Goal: Information Seeking & Learning: Check status

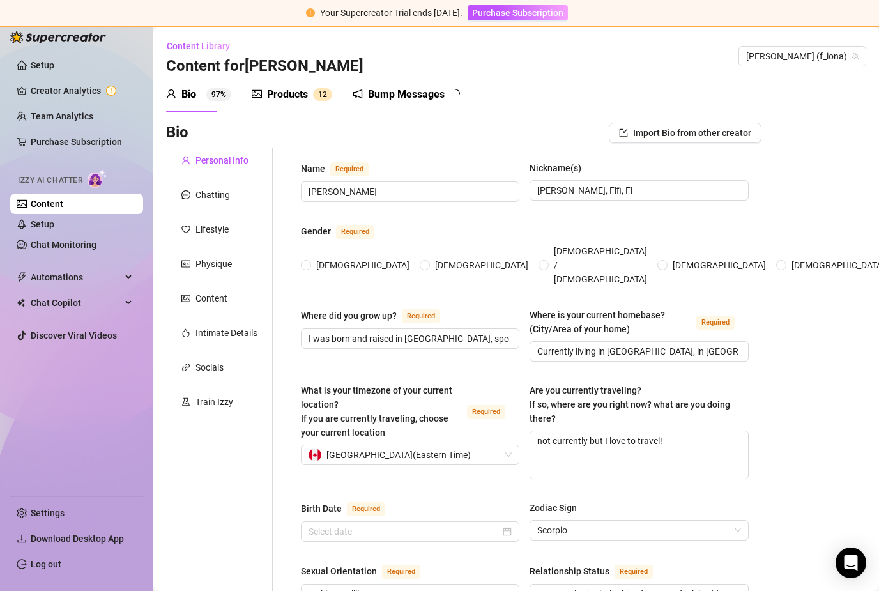
radio input "true"
type input "[DATE]"
click at [63, 203] on link "Content" at bounding box center [47, 204] width 33 height 10
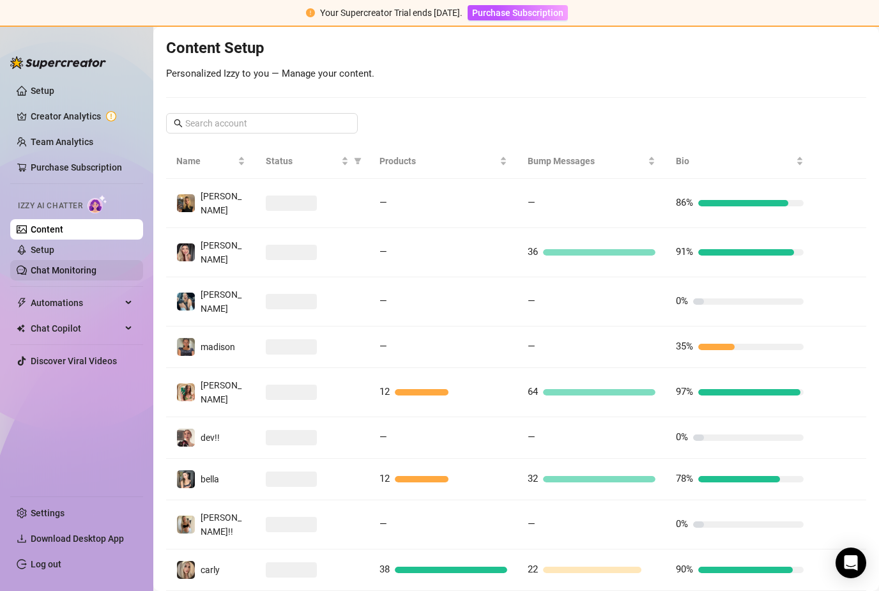
scroll to position [149, 0]
click at [77, 271] on link "Chat Monitoring" at bounding box center [64, 270] width 66 height 10
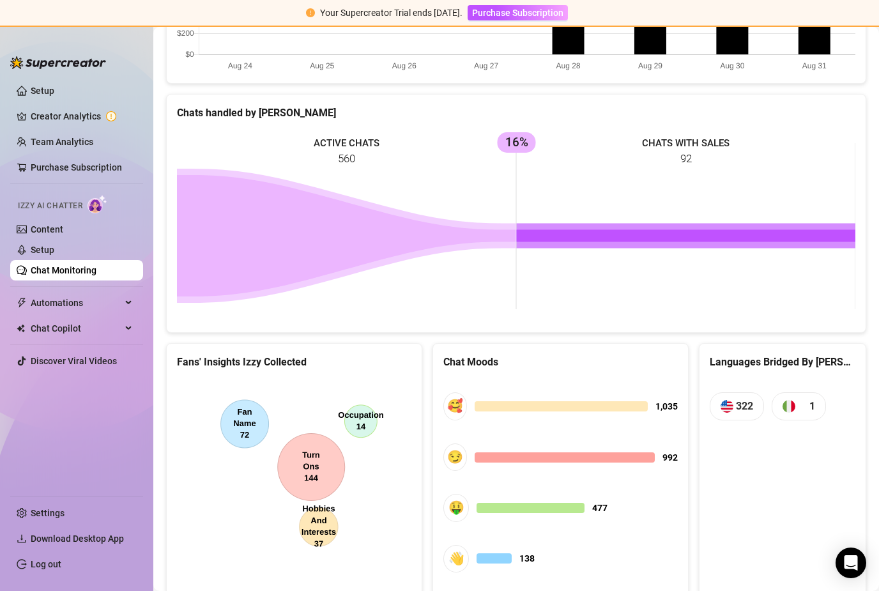
click at [334, 136] on rect at bounding box center [516, 226] width 678 height 192
click at [351, 158] on rect at bounding box center [516, 226] width 678 height 192
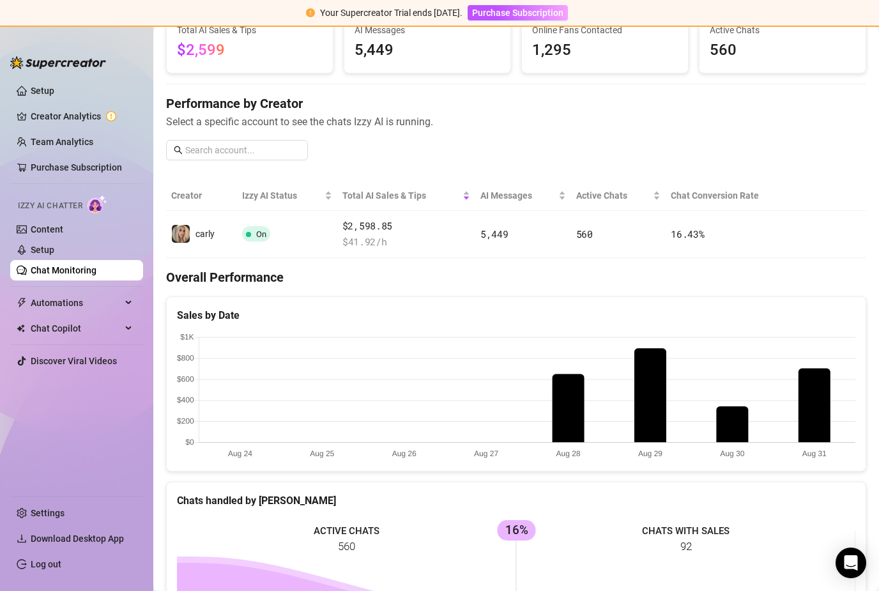
scroll to position [135, 0]
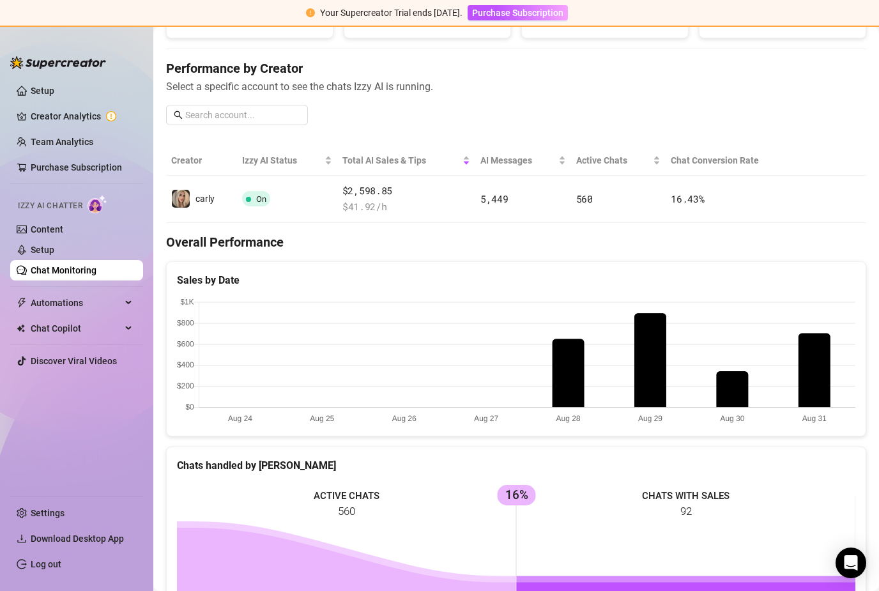
click at [347, 485] on rect at bounding box center [516, 579] width 678 height 192
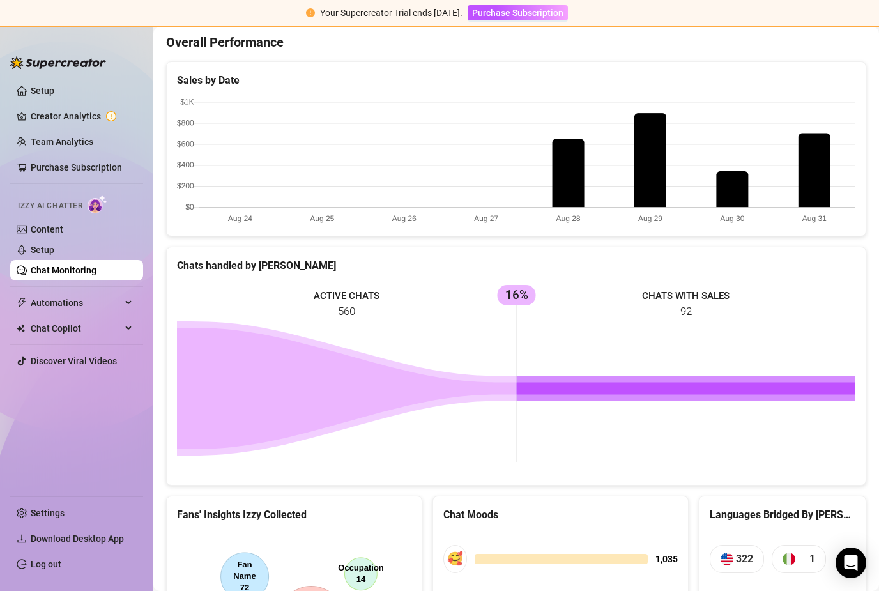
scroll to position [360, 0]
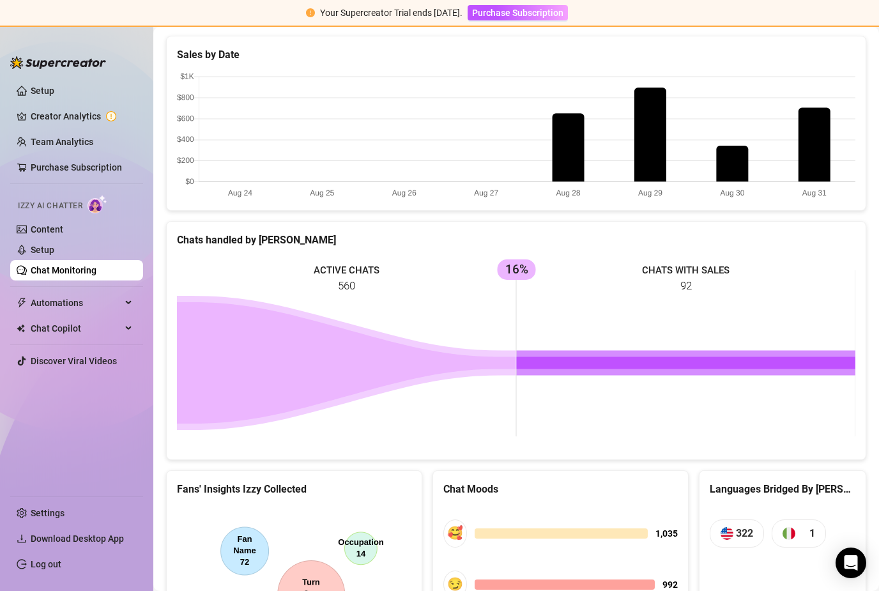
click at [240, 233] on div "Chats handled by [PERSON_NAME]" at bounding box center [516, 240] width 678 height 16
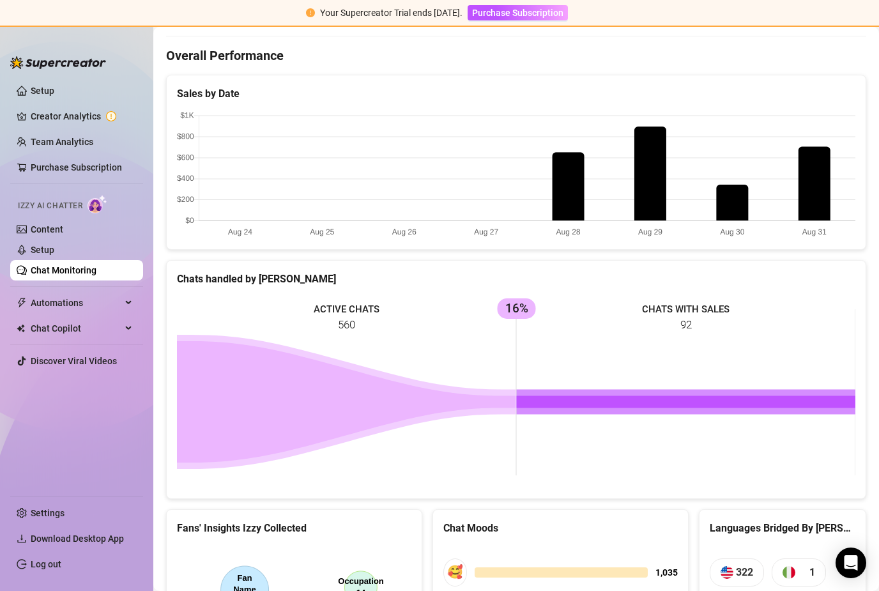
click at [575, 396] on icon at bounding box center [686, 402] width 339 height 12
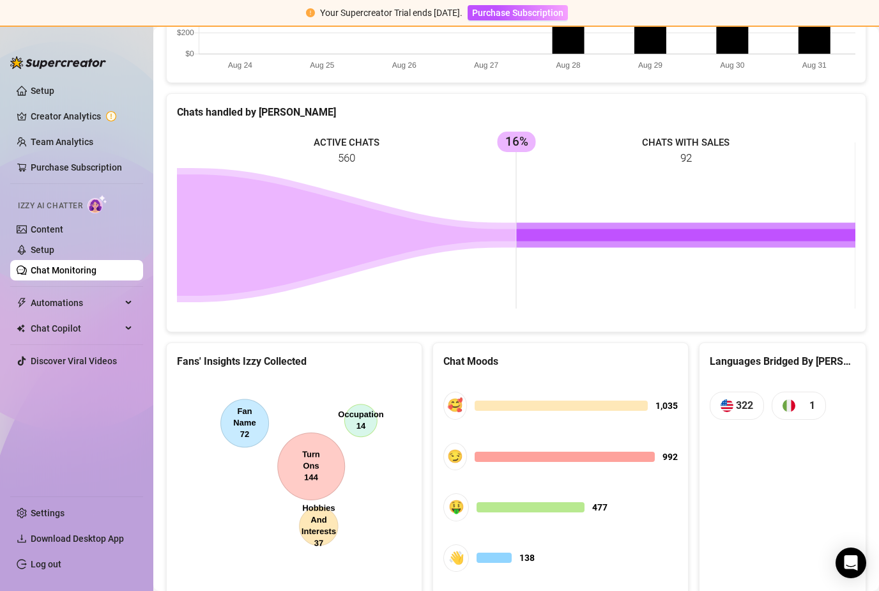
scroll to position [487, 0]
click at [312, 153] on rect at bounding box center [516, 226] width 678 height 192
click at [331, 138] on rect at bounding box center [516, 226] width 678 height 192
click at [81, 332] on span "Chat Copilot" at bounding box center [76, 328] width 91 height 20
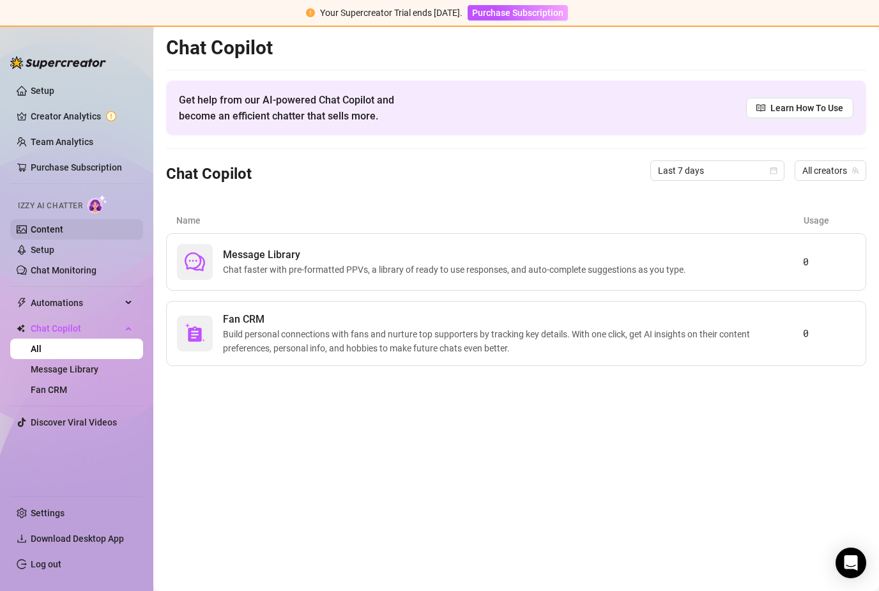
click at [63, 228] on link "Content" at bounding box center [47, 229] width 33 height 10
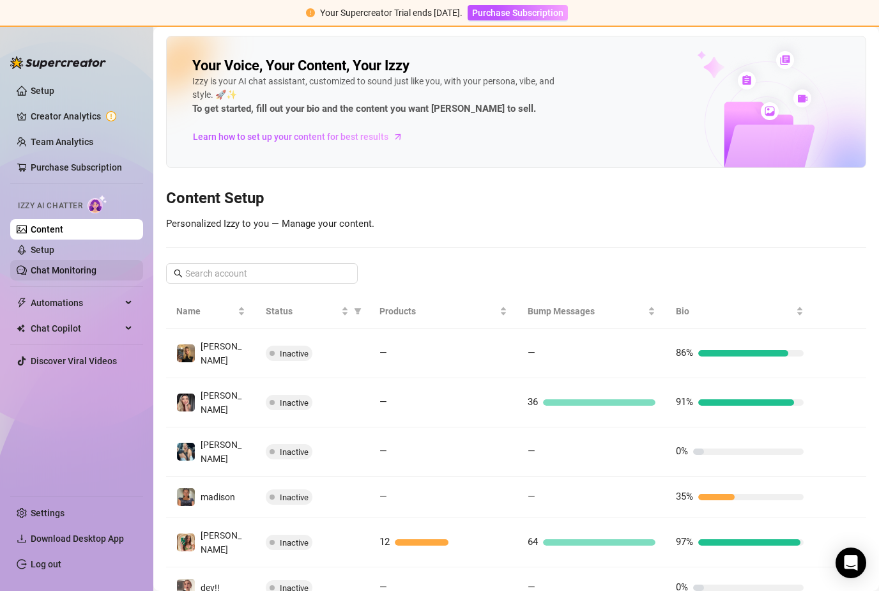
click at [77, 273] on link "Chat Monitoring" at bounding box center [64, 270] width 66 height 10
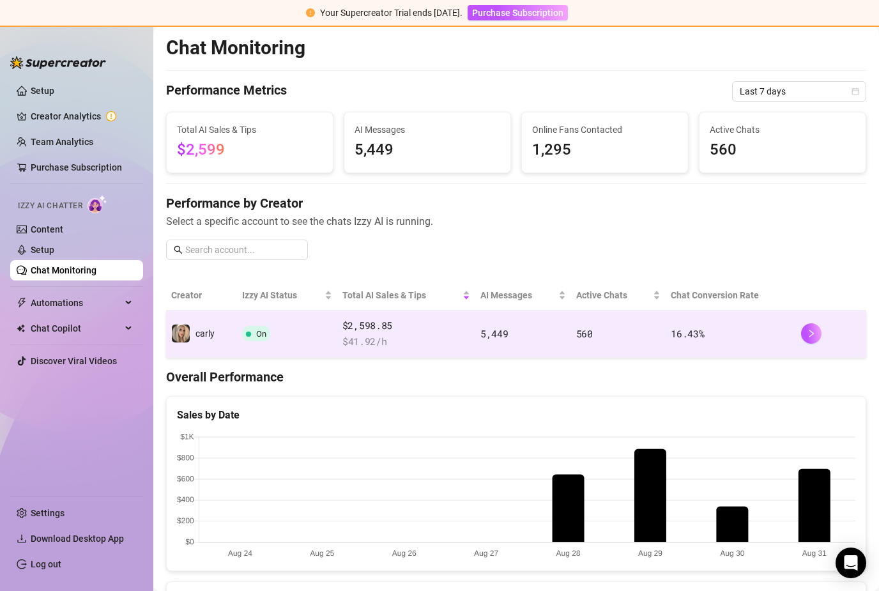
click at [224, 333] on td "carly" at bounding box center [201, 333] width 71 height 47
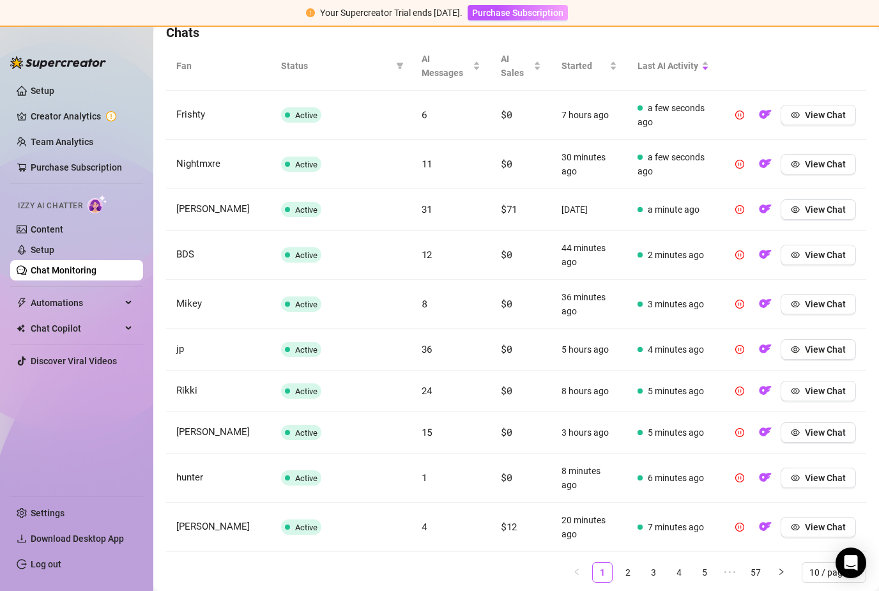
scroll to position [460, 0]
click at [628, 577] on link "2" at bounding box center [627, 573] width 19 height 19
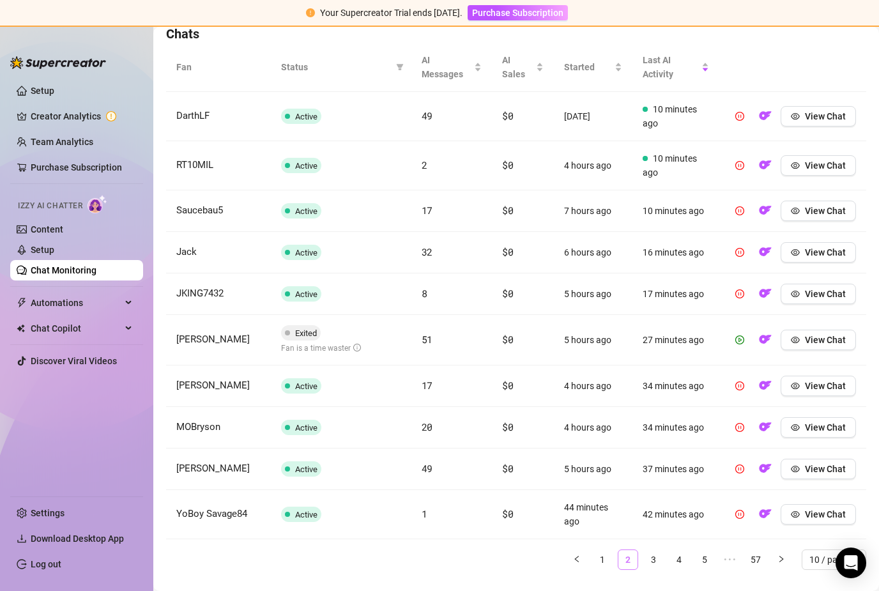
scroll to position [446, 0]
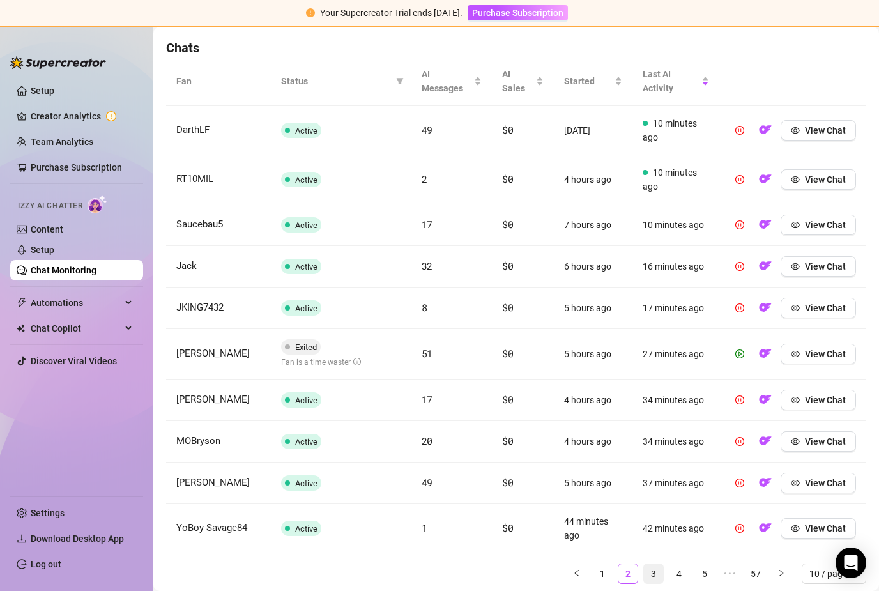
click at [655, 570] on link "3" at bounding box center [653, 573] width 19 height 19
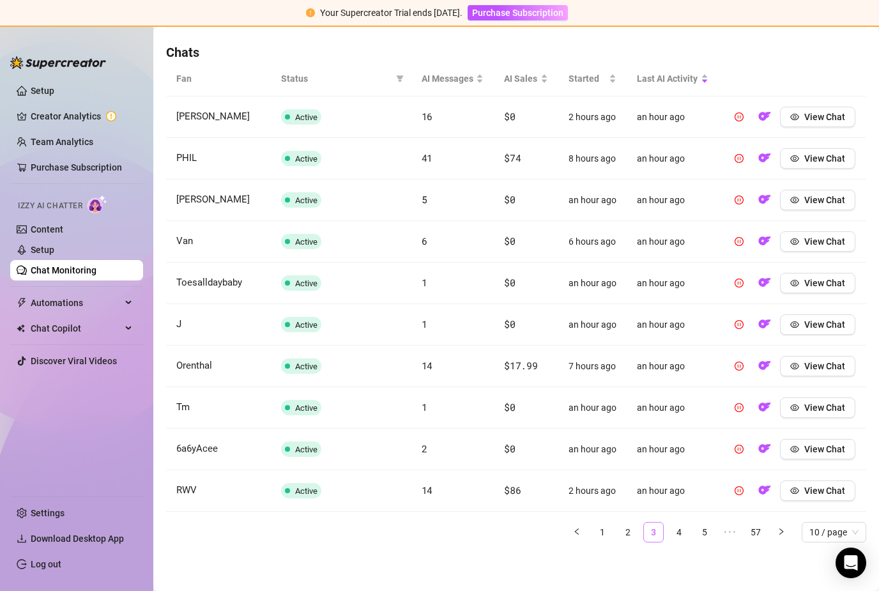
scroll to position [400, 0]
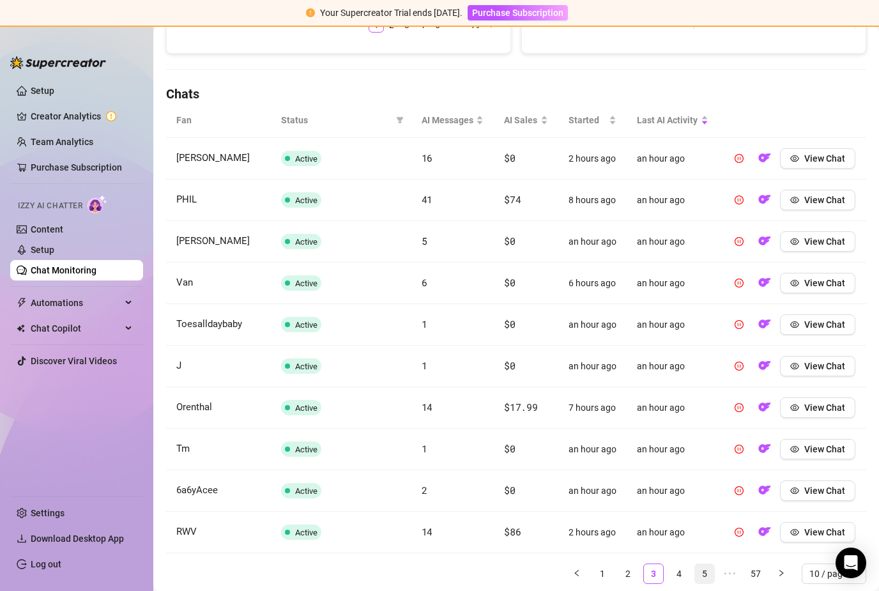
click at [682, 581] on link "4" at bounding box center [678, 573] width 19 height 19
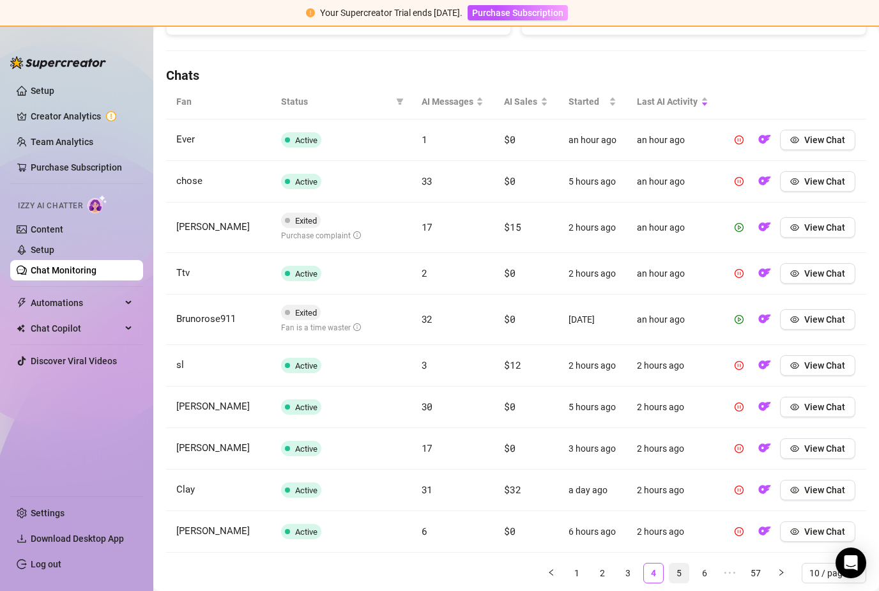
scroll to position [418, 0]
click at [676, 574] on link "5" at bounding box center [678, 573] width 19 height 19
click at [677, 577] on link "6" at bounding box center [678, 573] width 19 height 19
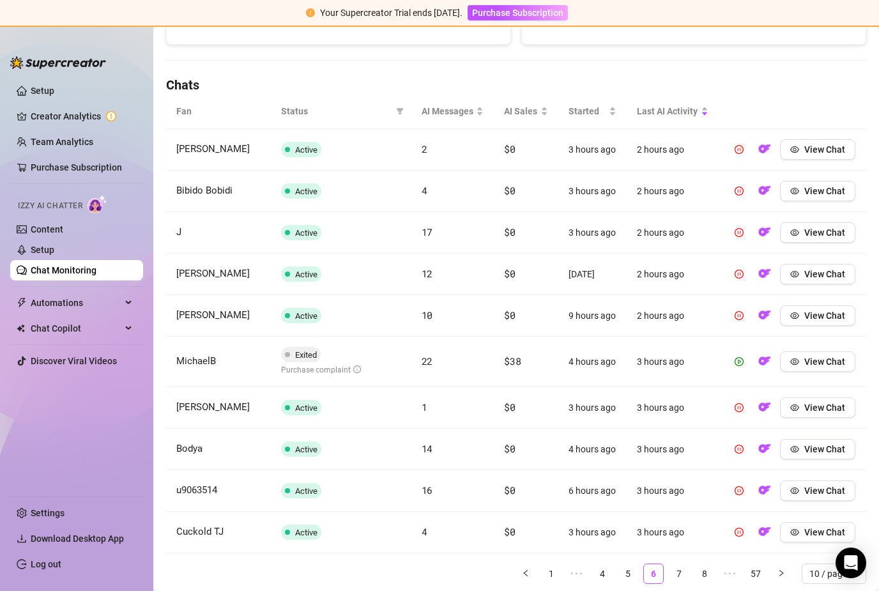
scroll to position [19, 0]
click at [682, 564] on link "7" at bounding box center [678, 573] width 19 height 19
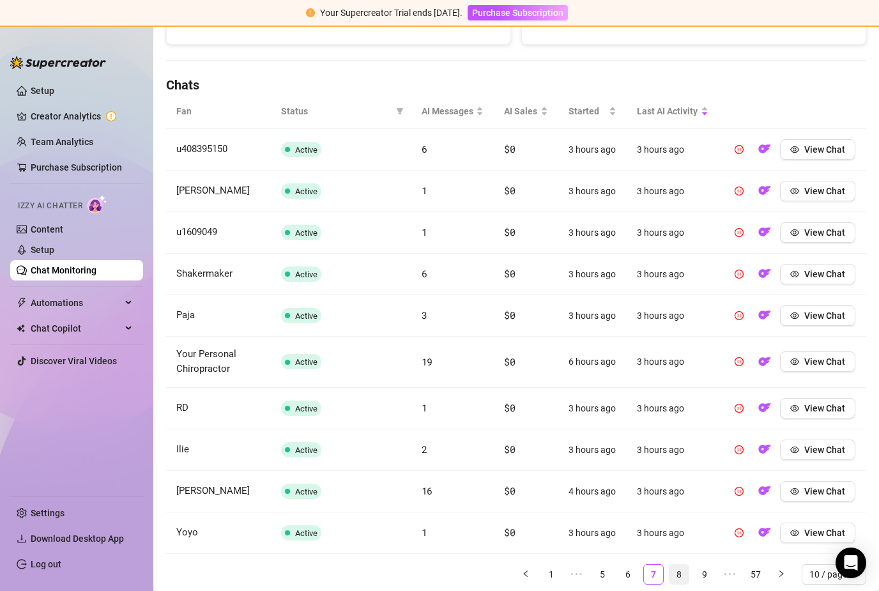
click at [682, 565] on link "8" at bounding box center [678, 574] width 19 height 19
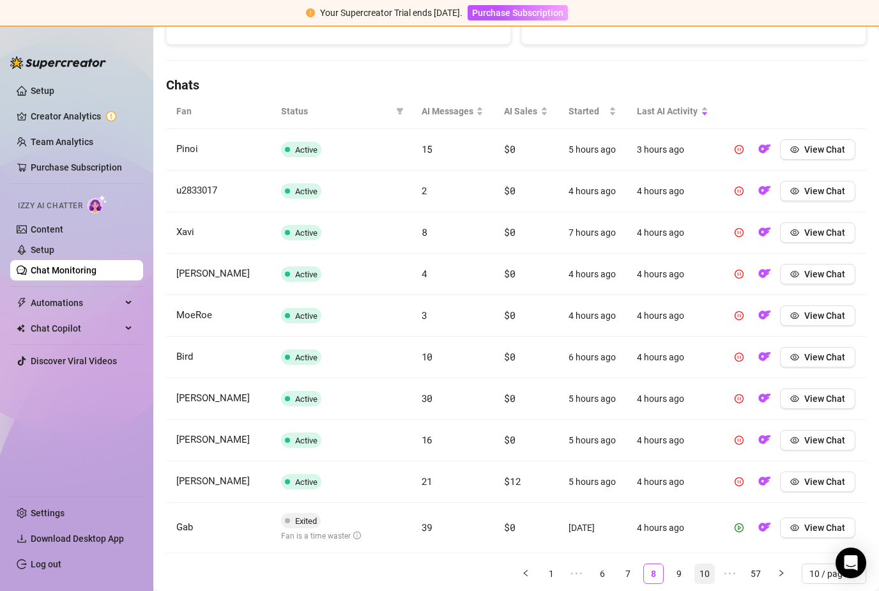
click at [678, 564] on link "9" at bounding box center [678, 573] width 19 height 19
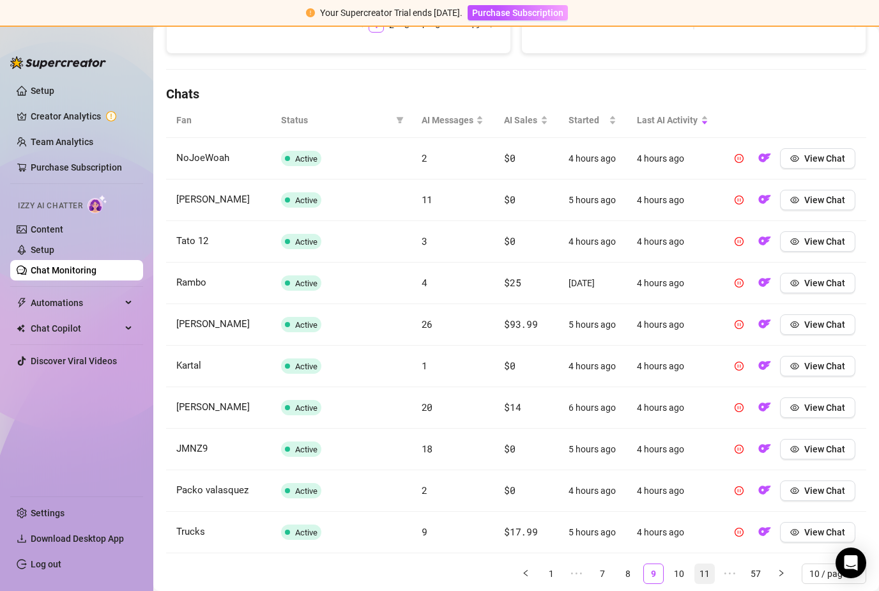
click at [697, 564] on link "11" at bounding box center [704, 573] width 19 height 19
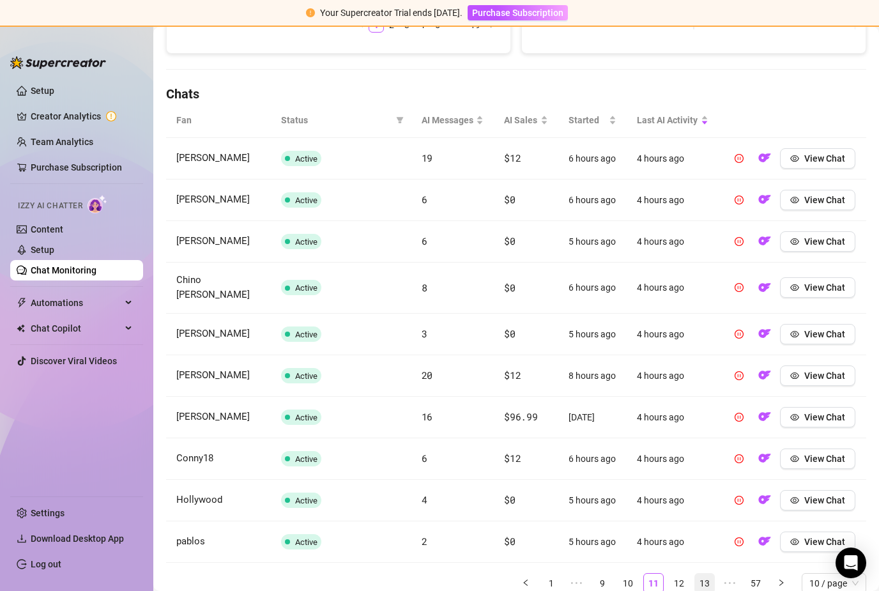
click at [683, 573] on link "12" at bounding box center [678, 582] width 19 height 19
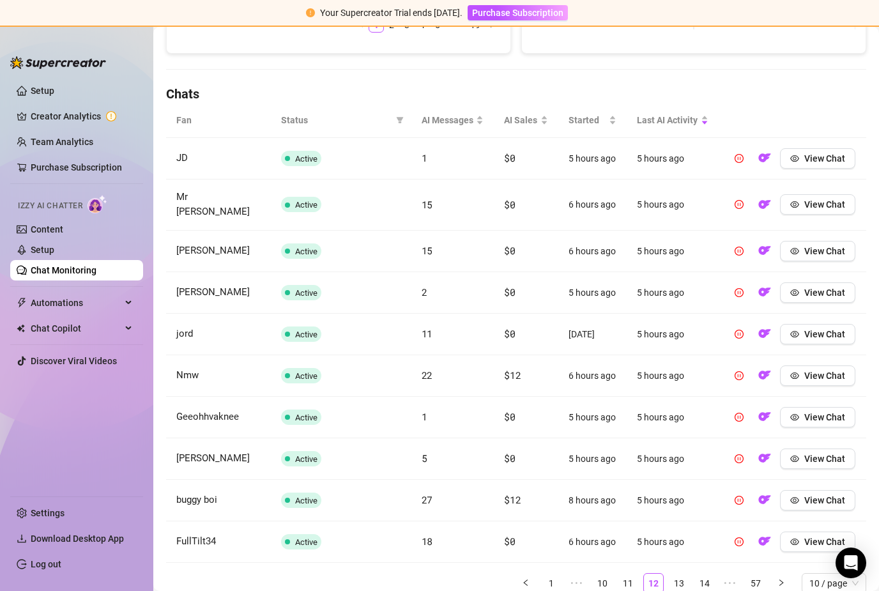
scroll to position [41, 0]
click at [552, 573] on link "1" at bounding box center [551, 582] width 19 height 19
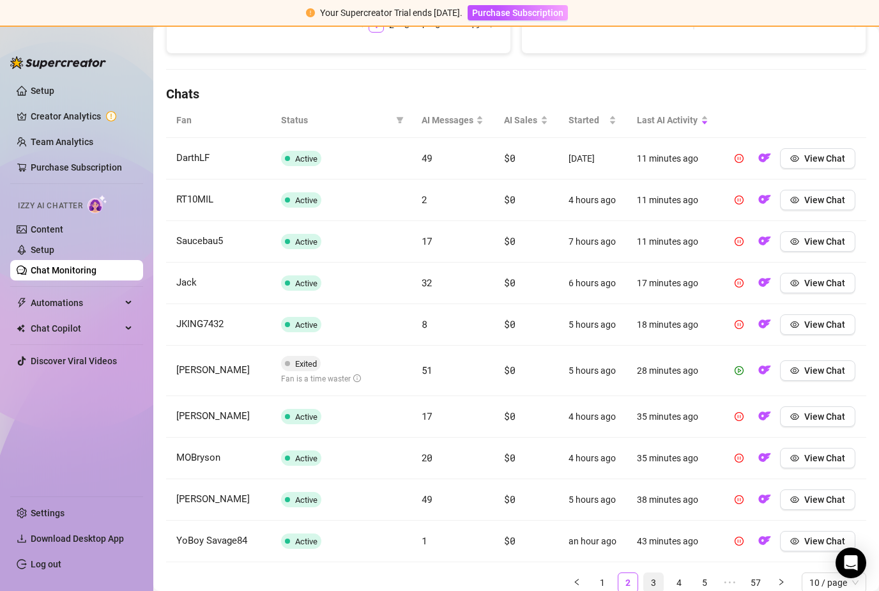
click at [653, 573] on link "3" at bounding box center [653, 582] width 19 height 19
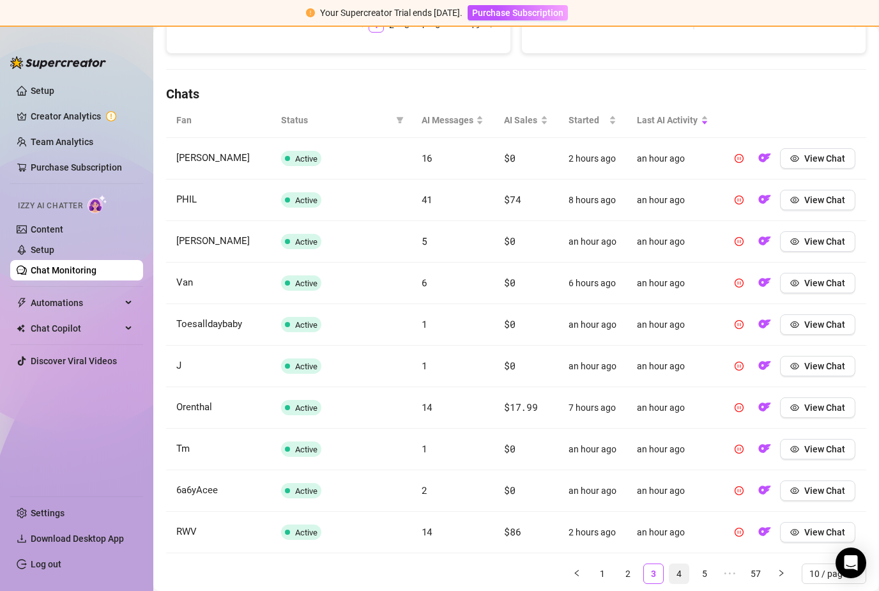
click at [685, 564] on link "4" at bounding box center [678, 573] width 19 height 19
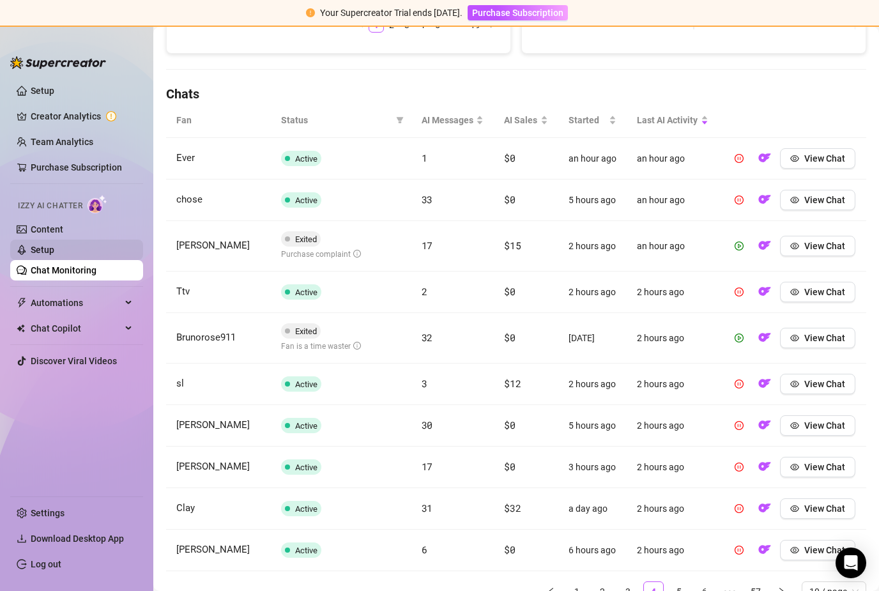
click at [54, 245] on link "Setup" at bounding box center [43, 250] width 24 height 10
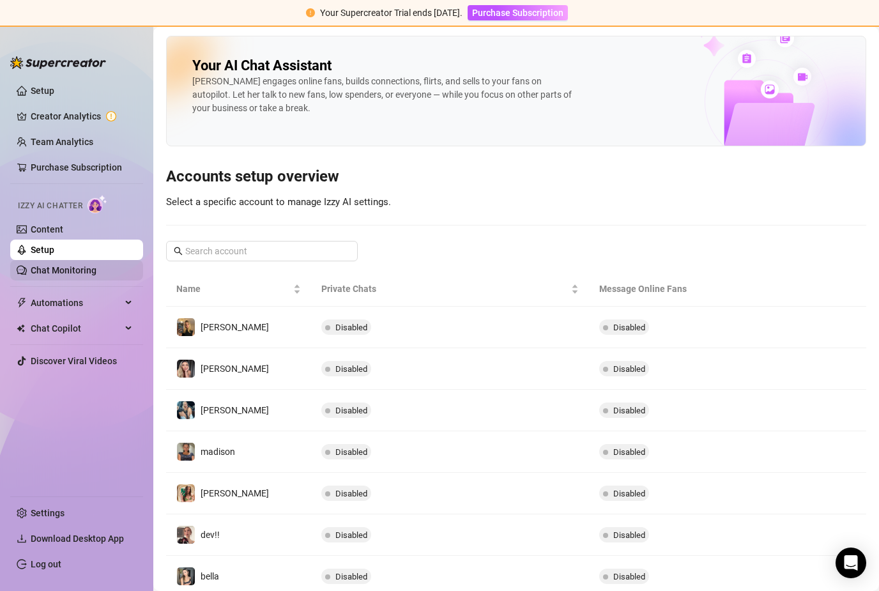
click at [86, 268] on link "Chat Monitoring" at bounding box center [64, 270] width 66 height 10
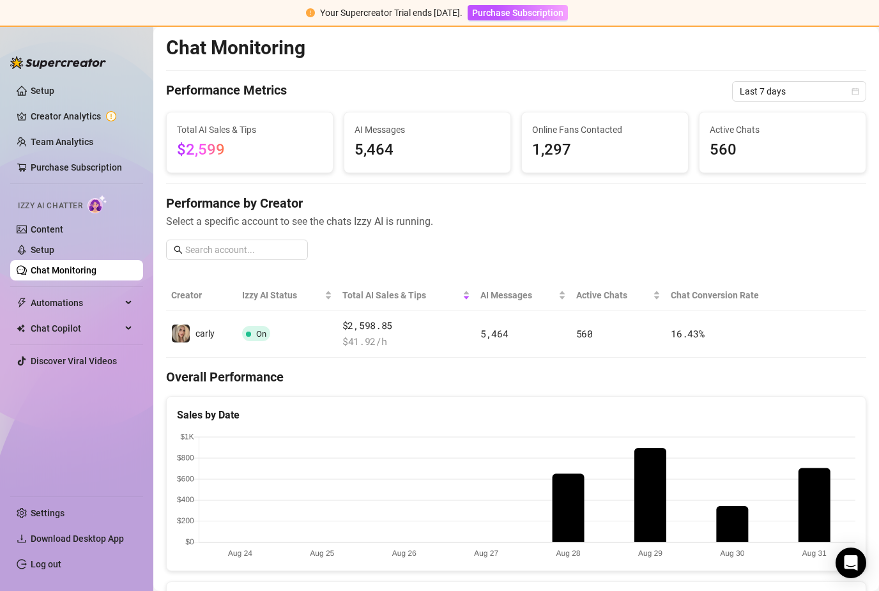
click at [231, 123] on div "Total AI Sales & Tips $2,599" at bounding box center [250, 143] width 146 height 40
click at [238, 138] on span "$2,599" at bounding box center [250, 150] width 146 height 24
click at [54, 86] on link "Setup" at bounding box center [43, 91] width 24 height 10
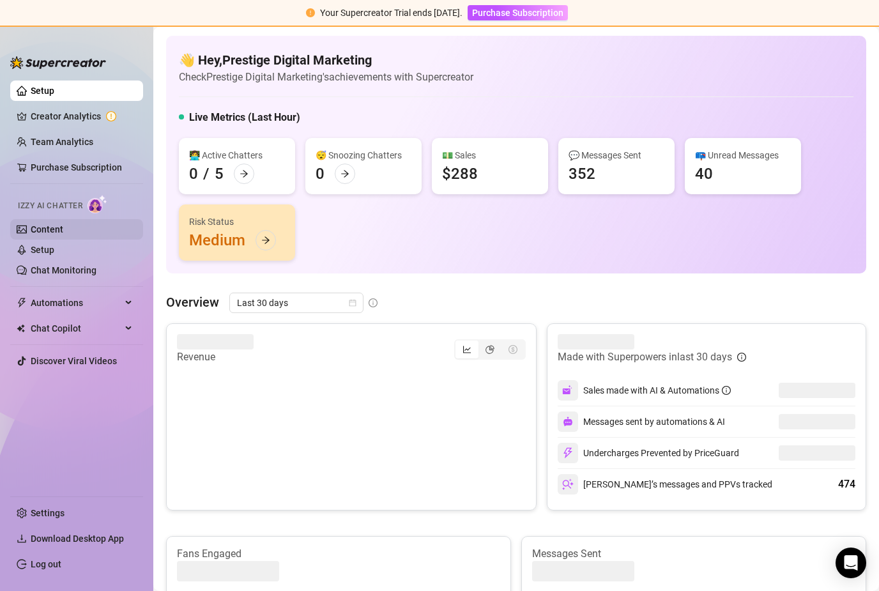
click at [63, 227] on link "Content" at bounding box center [47, 229] width 33 height 10
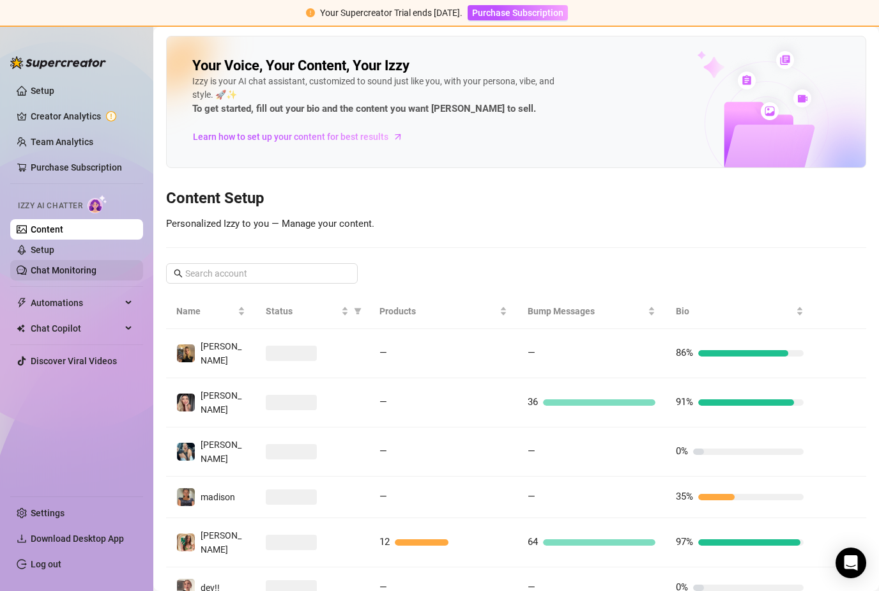
click at [96, 270] on link "Chat Monitoring" at bounding box center [64, 270] width 66 height 10
